Goal: Find specific page/section: Find specific page/section

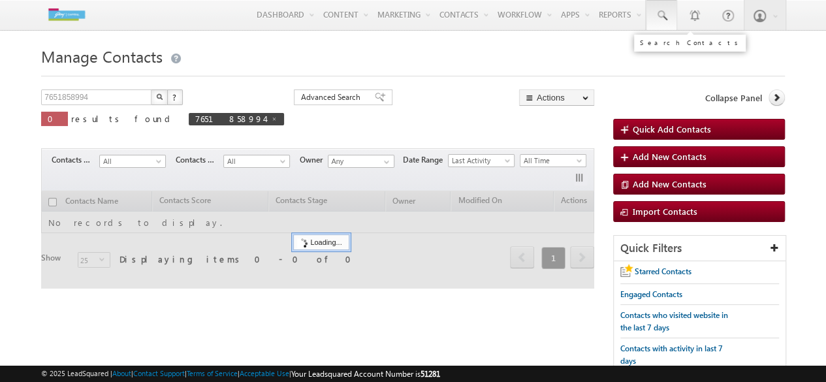
click at [660, 18] on span at bounding box center [661, 15] width 13 height 13
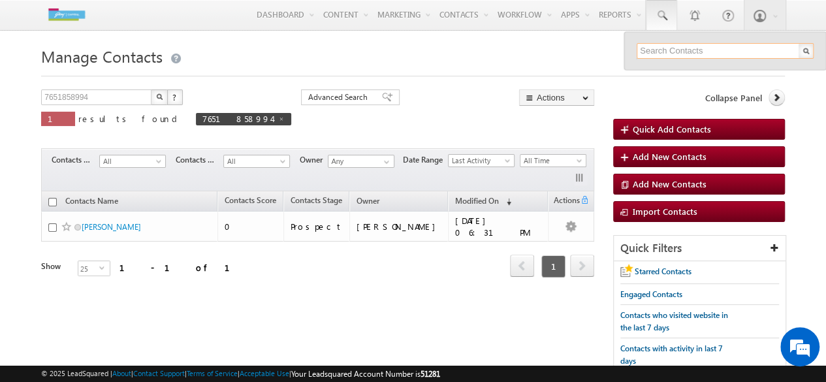
click at [657, 52] on input "text" at bounding box center [725, 51] width 177 height 16
type input "7506711013"
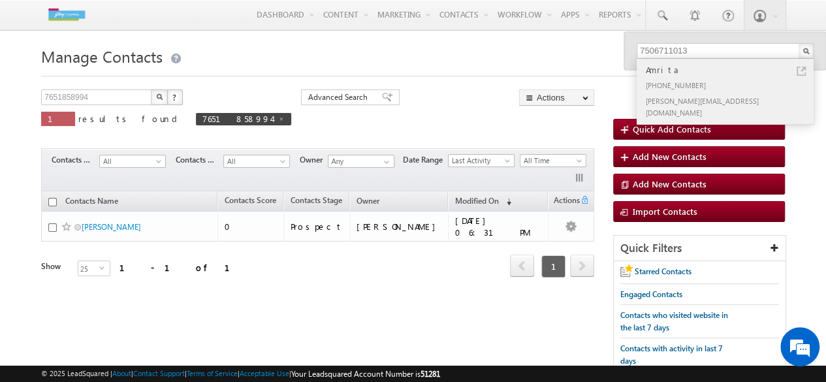
click at [678, 74] on div "Amrita" at bounding box center [731, 70] width 175 height 14
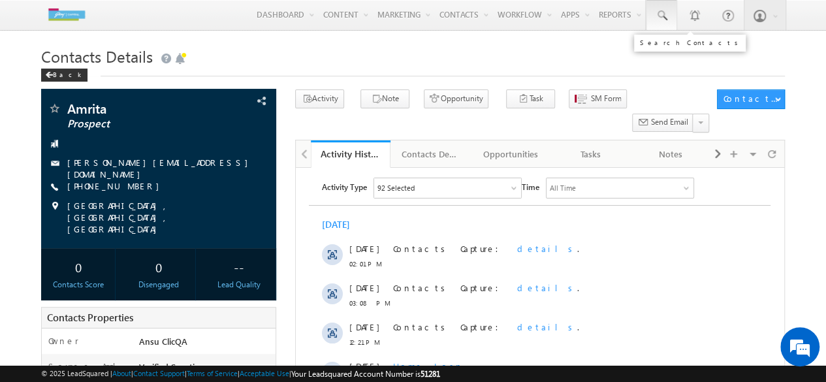
click at [662, 14] on span at bounding box center [661, 15] width 13 height 13
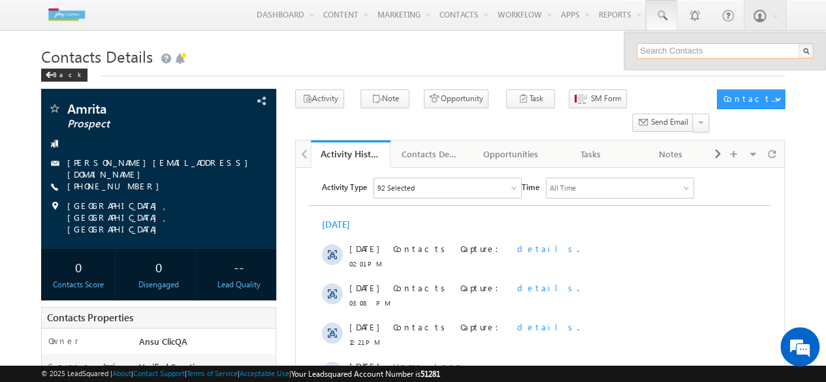
click at [706, 46] on input "text" at bounding box center [725, 51] width 177 height 16
type input "testing plotloan"
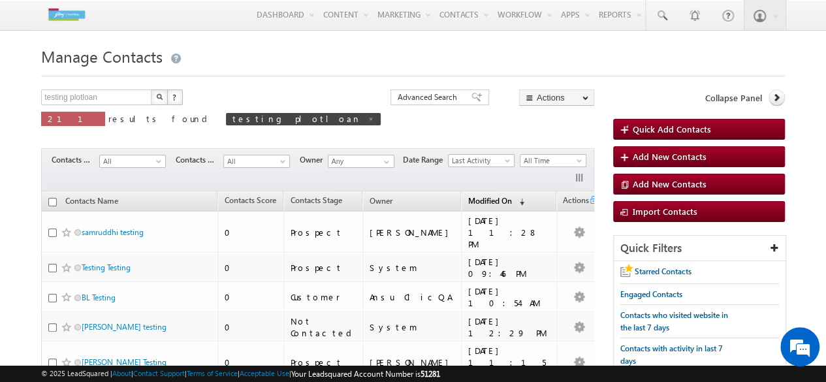
click at [480, 199] on span "Modified On" at bounding box center [490, 201] width 44 height 10
click at [480, 199] on span "Modified On" at bounding box center [490, 200] width 44 height 10
